Goal: Task Accomplishment & Management: Use online tool/utility

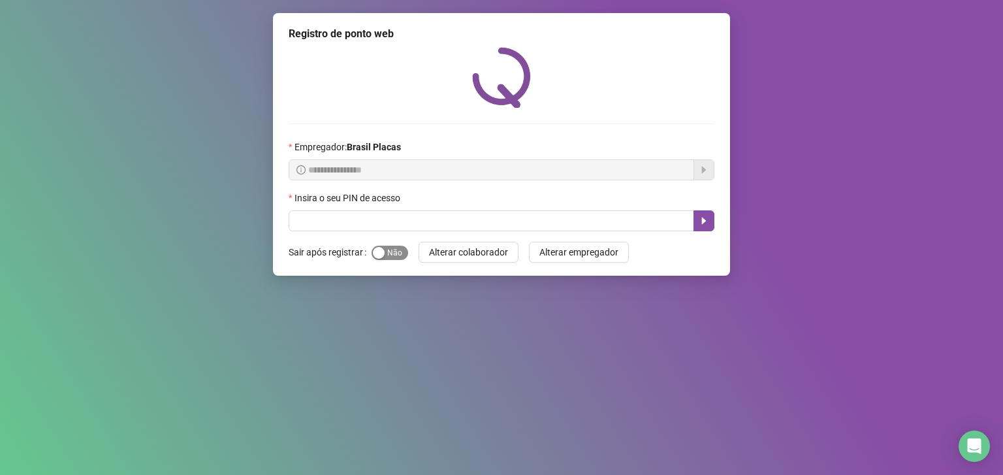
click at [402, 257] on span "Sim Não" at bounding box center [390, 253] width 37 height 14
click at [302, 214] on input "text" at bounding box center [492, 220] width 406 height 21
type input "*****"
click at [704, 221] on icon "caret-right" at bounding box center [704, 221] width 5 height 7
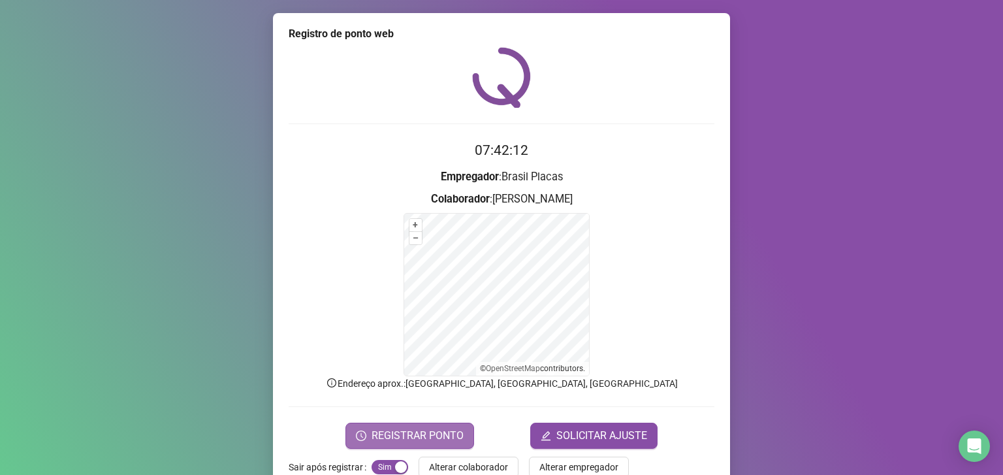
click at [431, 438] on span "REGISTRAR PONTO" at bounding box center [418, 436] width 92 height 16
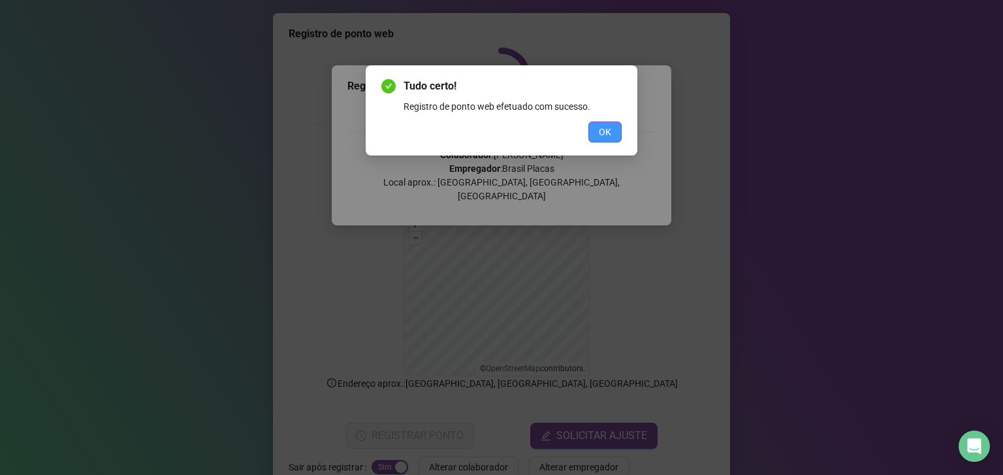
click at [604, 130] on span "OK" at bounding box center [605, 132] width 12 height 14
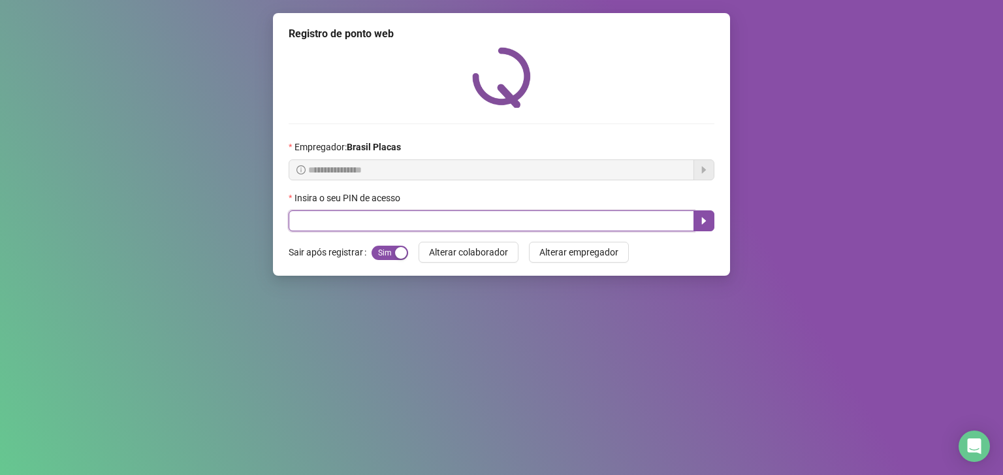
click at [553, 216] on input "text" at bounding box center [492, 220] width 406 height 21
type input "*****"
click at [704, 221] on icon "caret-right" at bounding box center [704, 221] width 5 height 7
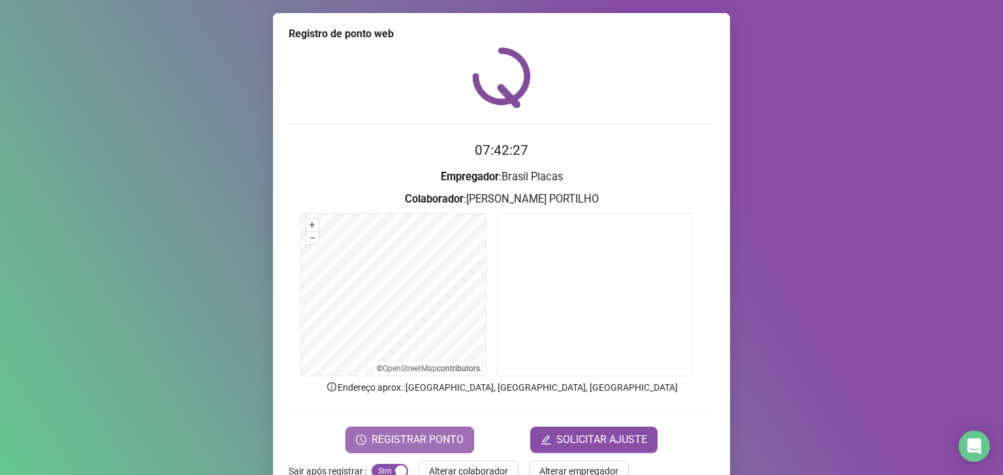
click at [423, 434] on span "REGISTRAR PONTO" at bounding box center [418, 440] width 92 height 16
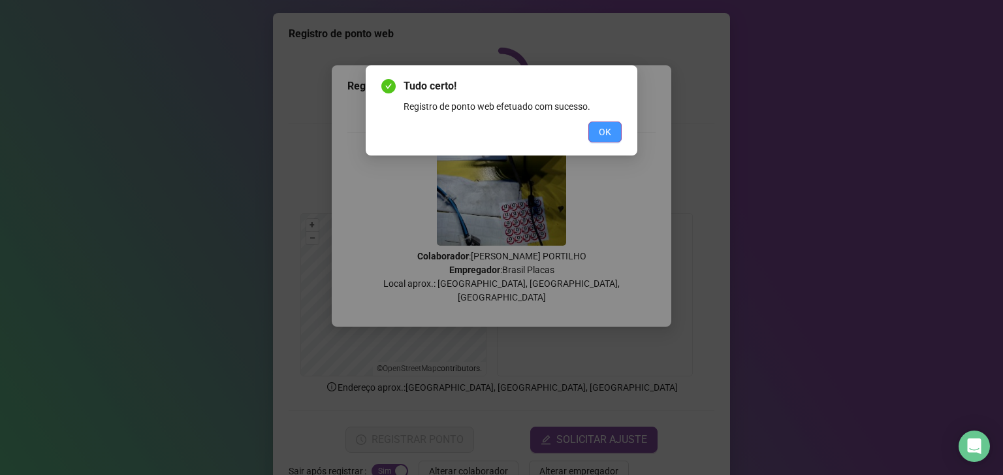
click at [604, 128] on span "OK" at bounding box center [605, 132] width 12 height 14
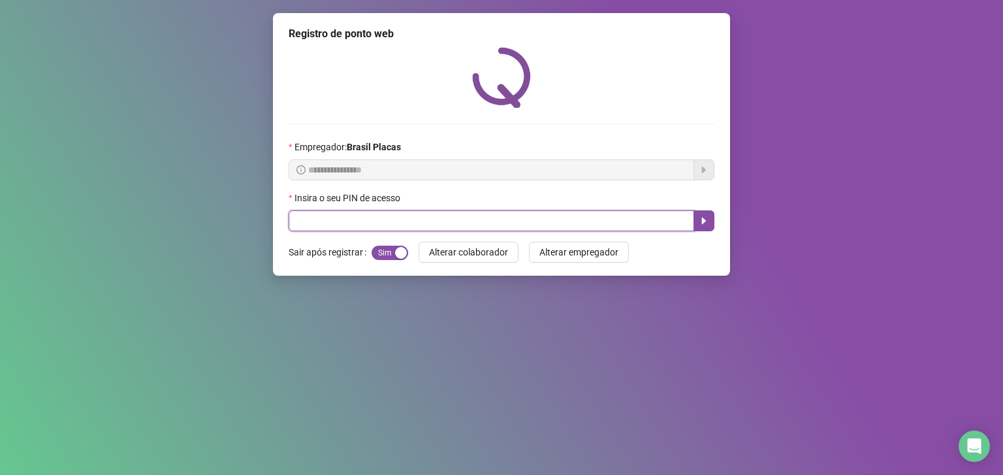
click at [656, 216] on input "text" at bounding box center [492, 220] width 406 height 21
type input "*****"
click at [704, 221] on icon "caret-right" at bounding box center [704, 221] width 5 height 7
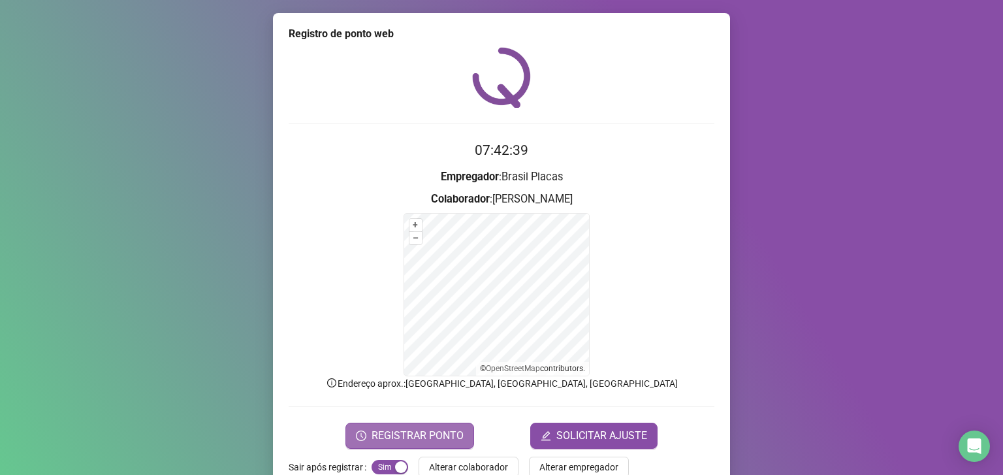
click at [453, 423] on button "REGISTRAR PONTO" at bounding box center [410, 436] width 129 height 26
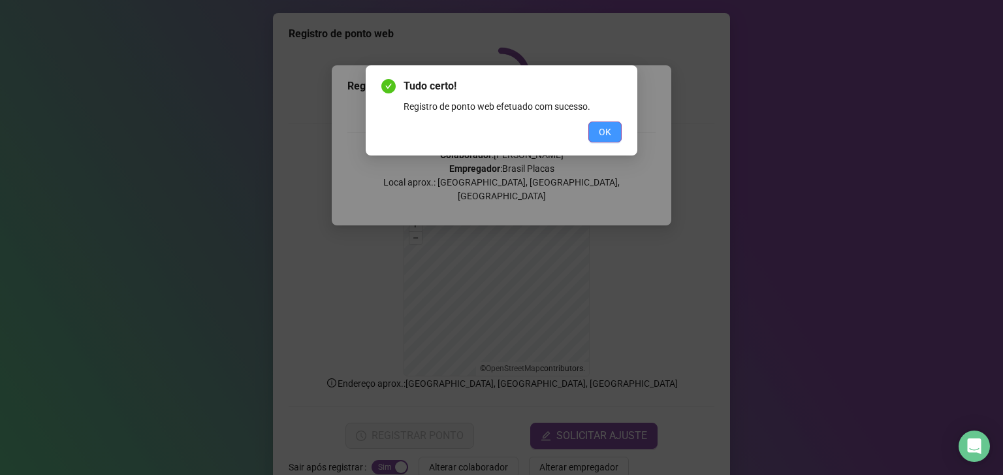
click at [608, 129] on span "OK" at bounding box center [605, 132] width 12 height 14
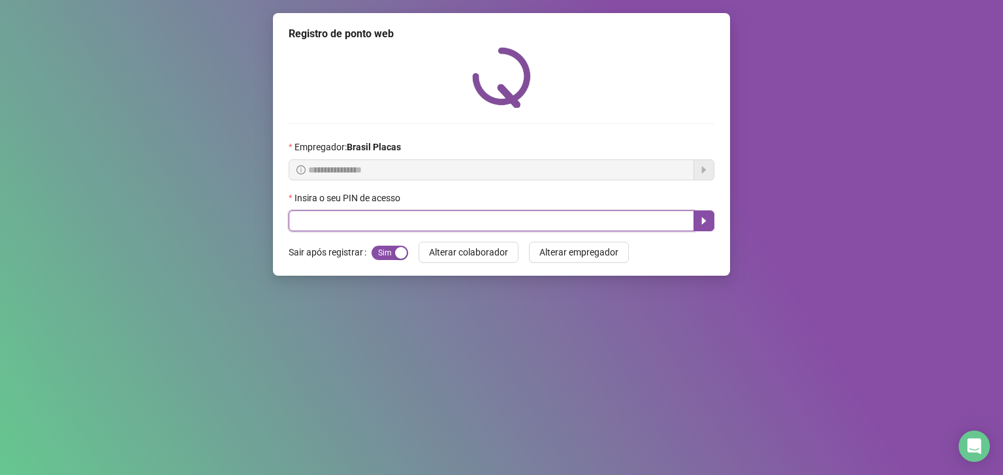
click at [329, 226] on input "text" at bounding box center [492, 220] width 406 height 21
type input "*****"
click at [704, 222] on icon "caret-right" at bounding box center [704, 221] width 5 height 7
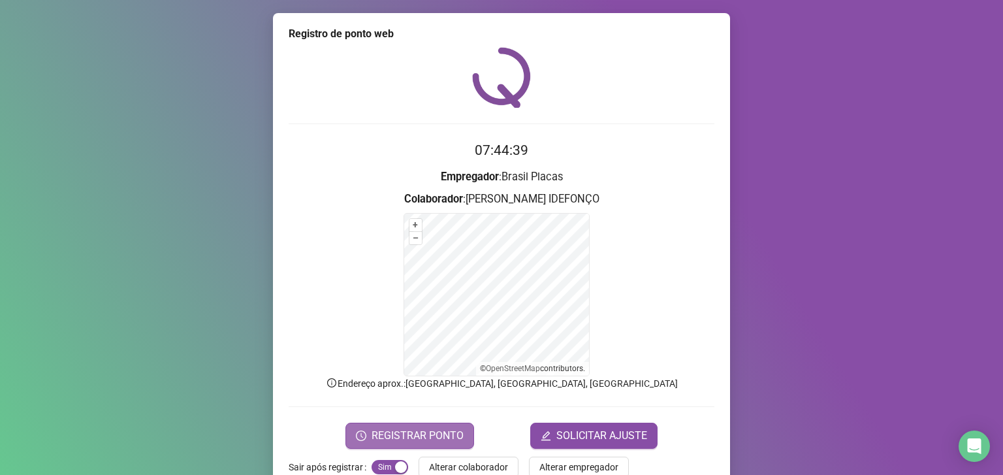
click at [428, 428] on span "REGISTRAR PONTO" at bounding box center [418, 436] width 92 height 16
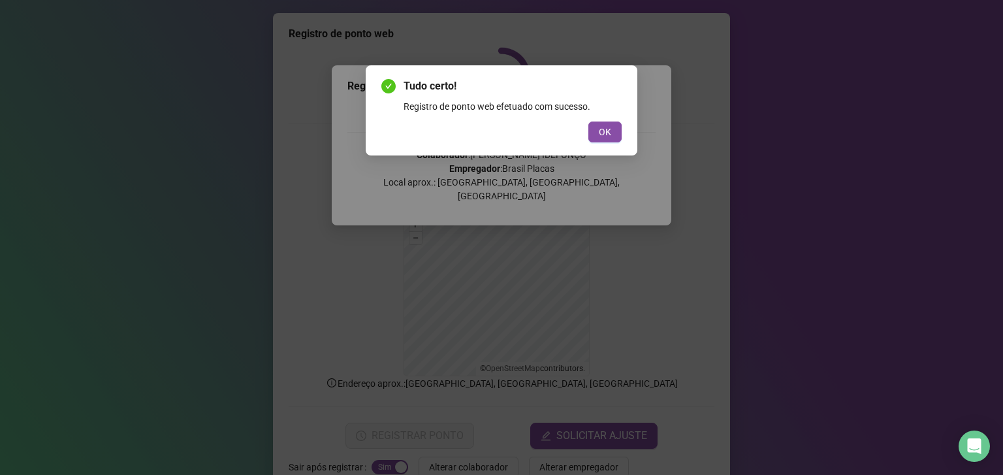
click at [613, 105] on div "Registro de ponto web efetuado com sucesso." at bounding box center [513, 106] width 218 height 14
click at [606, 123] on button "OK" at bounding box center [605, 132] width 33 height 21
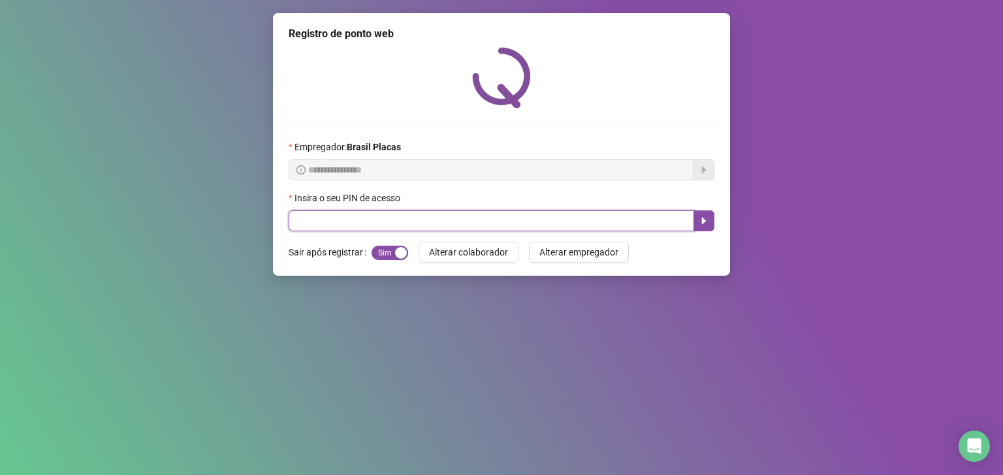
click at [332, 217] on input "text" at bounding box center [492, 220] width 406 height 21
type input "*****"
click at [704, 222] on icon "caret-right" at bounding box center [704, 221] width 5 height 7
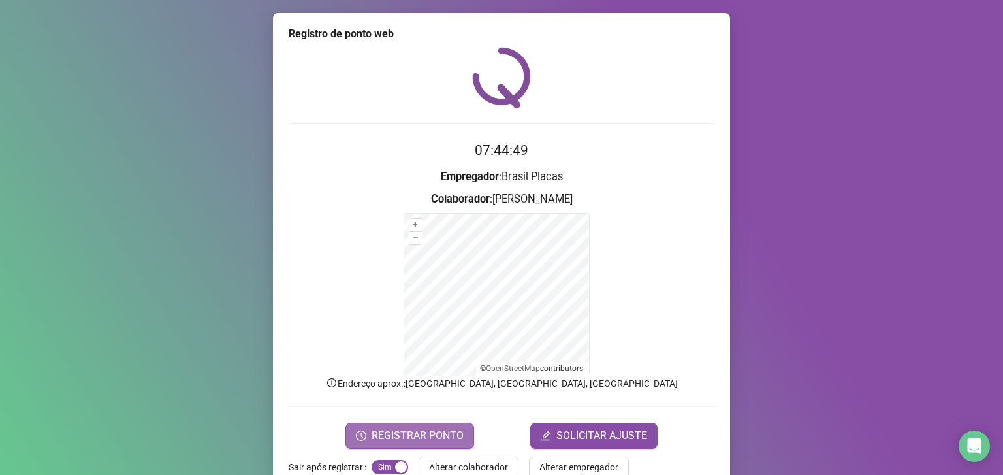
click at [402, 434] on span "REGISTRAR PONTO" at bounding box center [418, 436] width 92 height 16
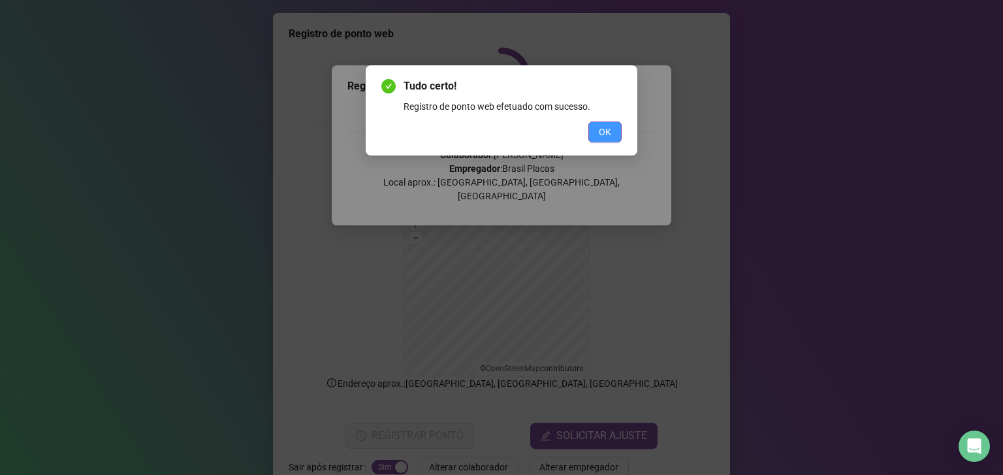
click at [620, 131] on button "OK" at bounding box center [605, 132] width 33 height 21
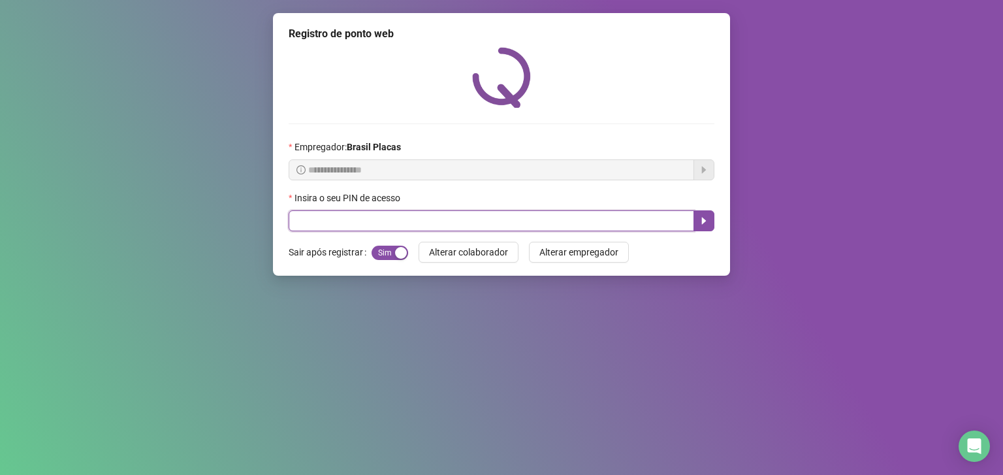
click at [379, 215] on input "text" at bounding box center [492, 220] width 406 height 21
type input "*****"
click at [703, 216] on button "button" at bounding box center [704, 220] width 21 height 21
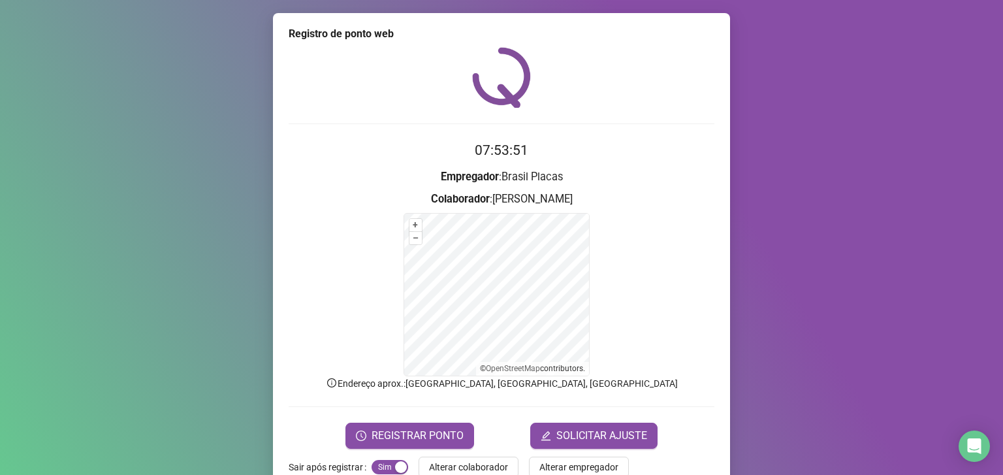
click at [436, 411] on form "07:53:51 Empregador : Brasil Placas Colaborador : [PERSON_NAME] + – ⇧ › © OpenS…" at bounding box center [502, 294] width 426 height 308
click at [447, 424] on button "REGISTRAR PONTO" at bounding box center [410, 436] width 129 height 26
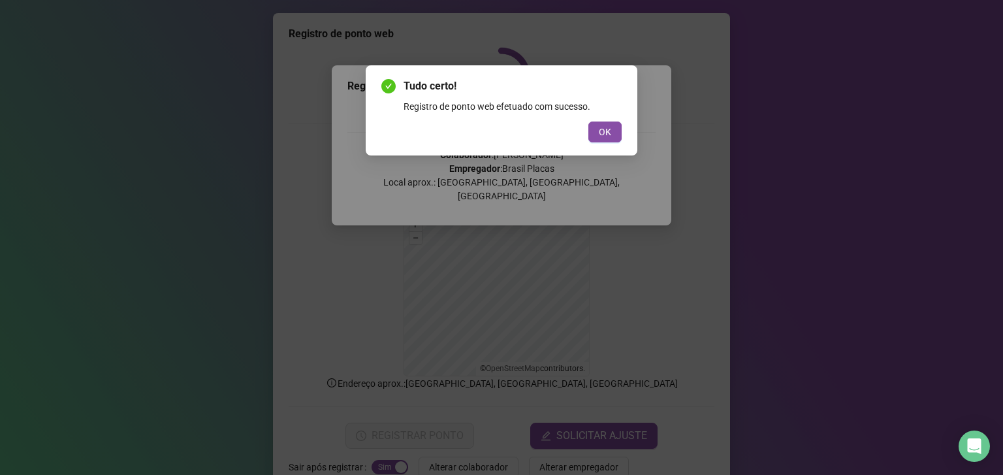
click at [596, 154] on div "Tudo certo! Registro de ponto web efetuado com sucesso. OK" at bounding box center [501, 237] width 1003 height 475
click at [617, 127] on button "OK" at bounding box center [605, 132] width 33 height 21
click at [604, 137] on div "Tudo certo! Registro de ponto web efetuado com sucesso. OK" at bounding box center [501, 237] width 1003 height 475
